Goal: Navigation & Orientation: Find specific page/section

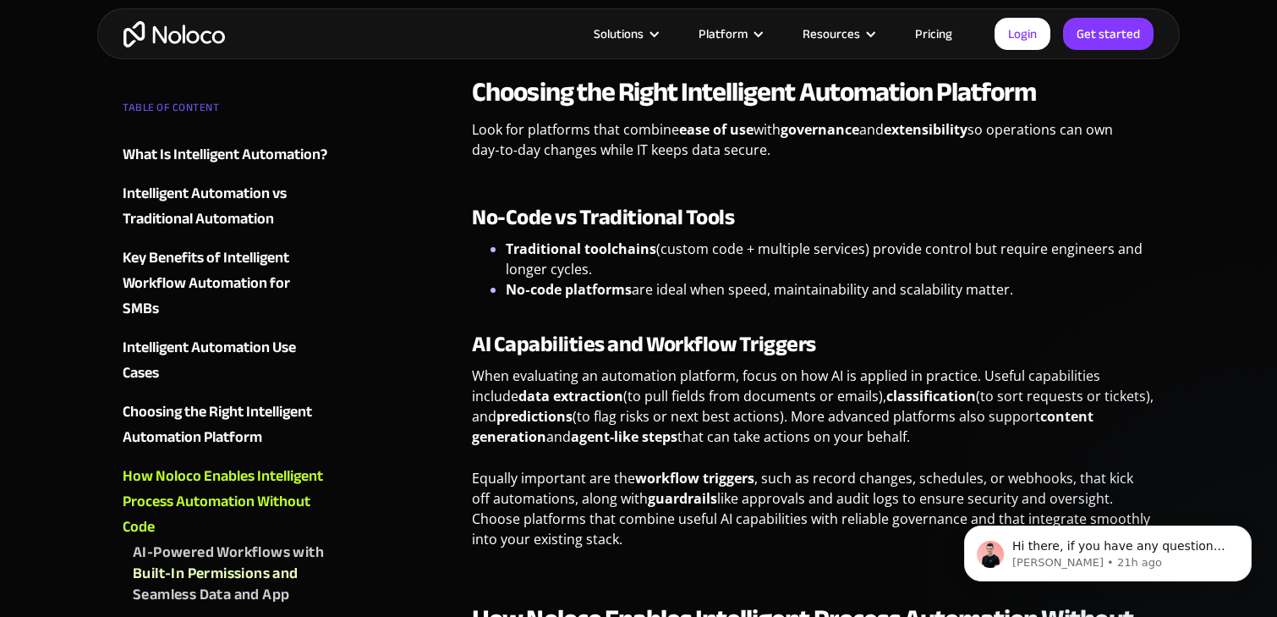
scroll to position [2706, 0]
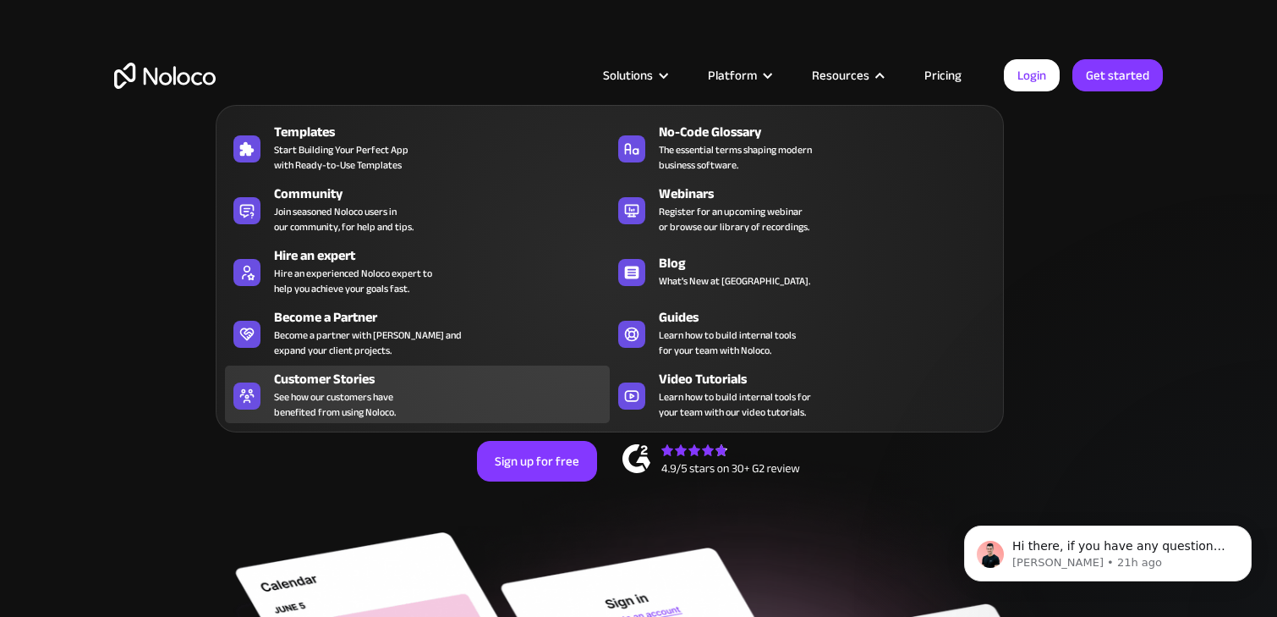
click at [343, 386] on div "Customer Stories" at bounding box center [445, 379] width 343 height 20
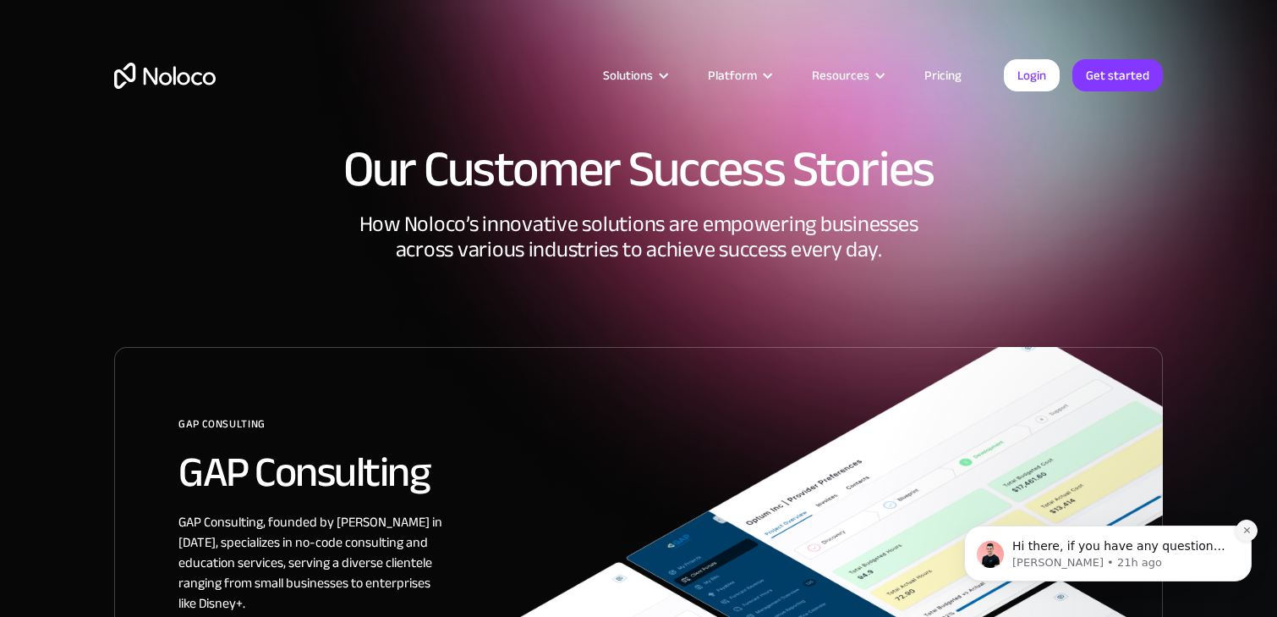
click at [1248, 528] on icon "Dismiss notification" at bounding box center [1246, 529] width 9 height 9
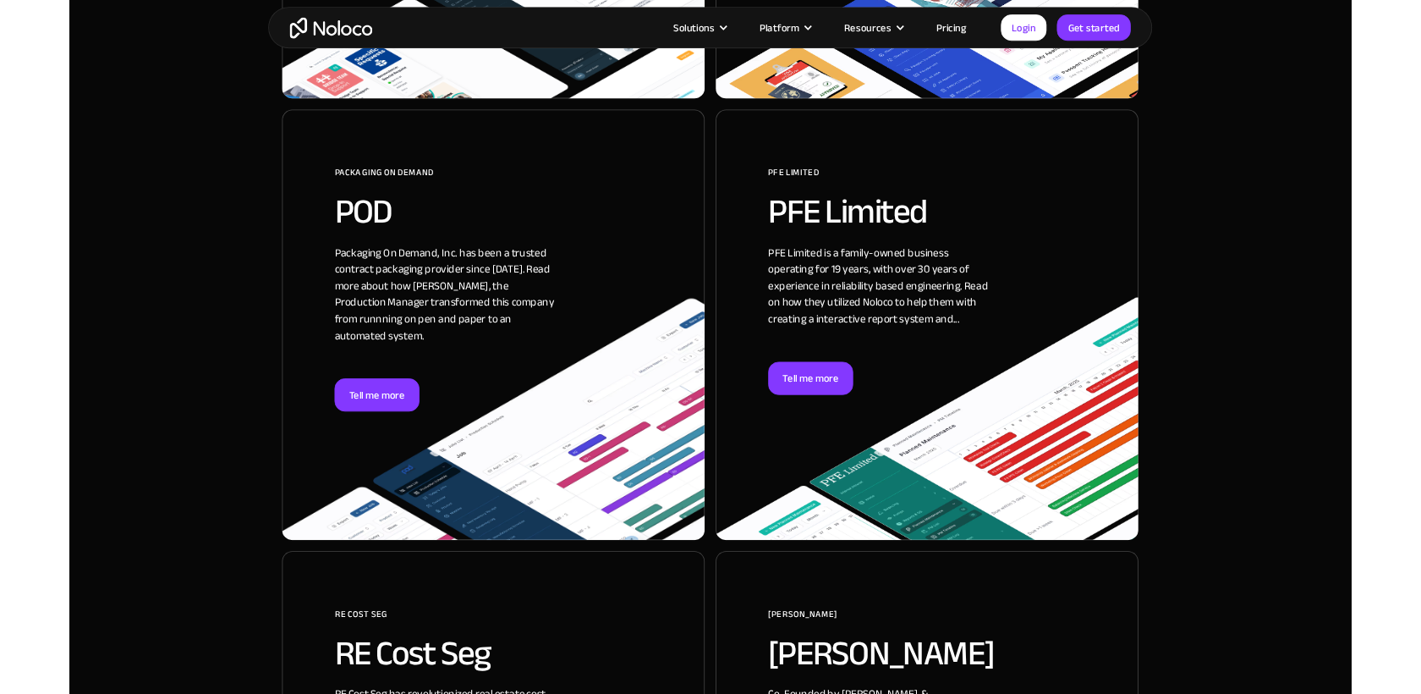
scroll to position [1526, 0]
